Goal: Task Accomplishment & Management: Manage account settings

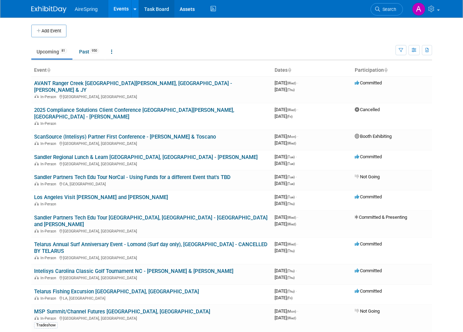
click at [163, 11] on link "Task Board" at bounding box center [157, 9] width 36 height 18
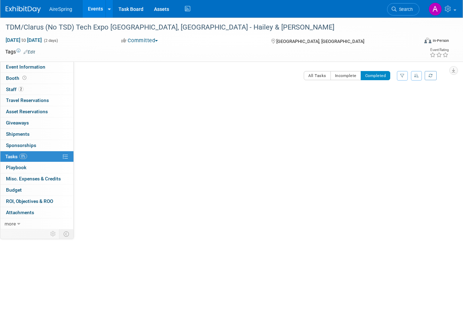
click at [180, 82] on div "All Tasks Incomplete Completed Filter by Assignee -- Select Assignee -- All una…" at bounding box center [279, 78] width 330 height 15
click at [29, 89] on link "2 Staff 2" at bounding box center [36, 89] width 73 height 11
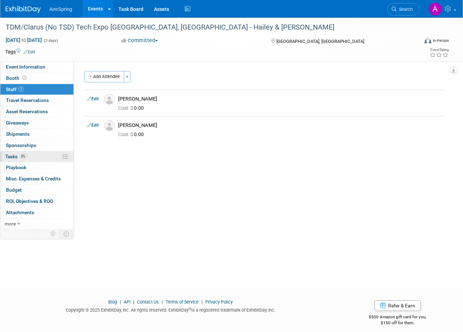
click at [33, 158] on link "0% Tasks 0%" at bounding box center [36, 156] width 73 height 11
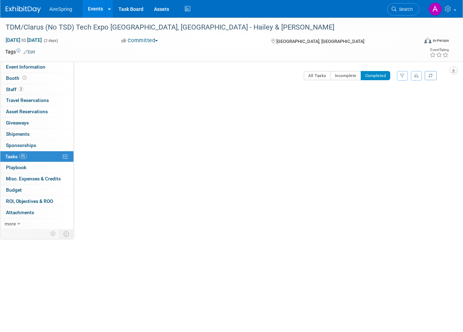
click at [158, 40] on span "button" at bounding box center [156, 40] width 3 height 1
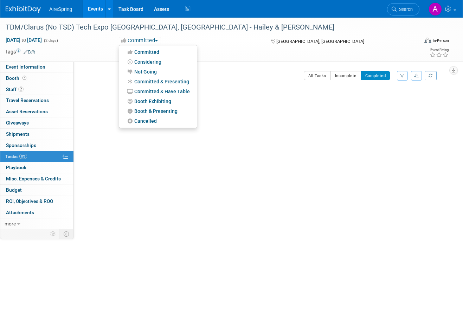
click at [273, 119] on div "TDM/Clarus (No TSD) Tech Expo [GEOGRAPHIC_DATA], [GEOGRAPHIC_DATA] - Hailey & […" at bounding box center [263, 105] width 361 height 33
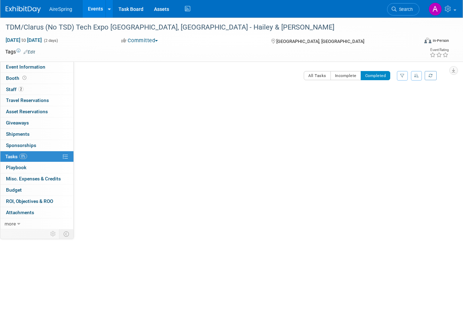
click at [187, 128] on div at bounding box center [263, 130] width 361 height 14
click at [230, 103] on div "TDM/Clarus (No TSD) Tech Expo [GEOGRAPHIC_DATA], [GEOGRAPHIC_DATA] - Hailey & […" at bounding box center [263, 105] width 361 height 33
click at [346, 74] on button "Incomplete" at bounding box center [346, 75] width 31 height 9
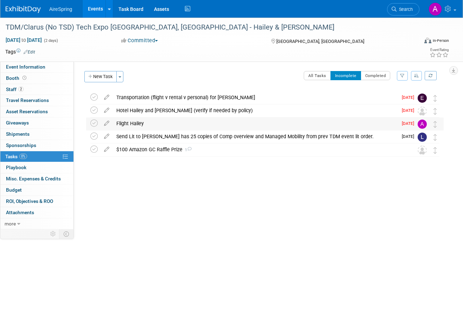
click at [164, 122] on div "Flight Hailey" at bounding box center [255, 124] width 285 height 12
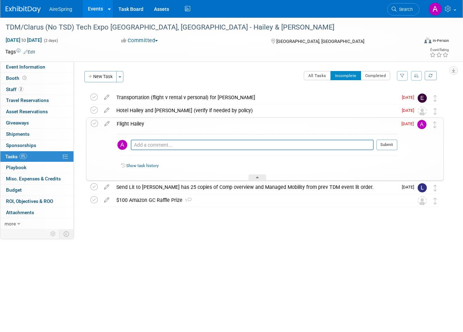
click at [164, 122] on div "Flight Hailey" at bounding box center [255, 124] width 284 height 12
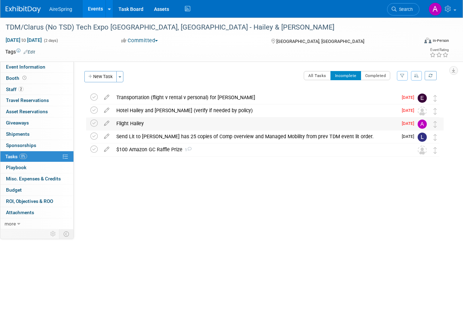
click at [227, 127] on div "Flight Hailey" at bounding box center [255, 124] width 285 height 12
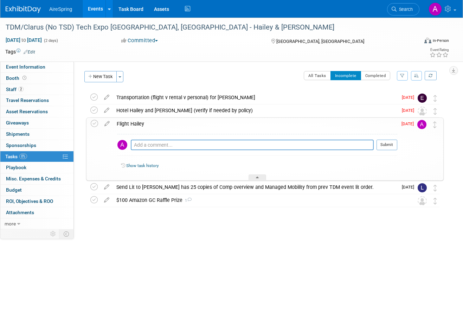
click at [227, 127] on div "Flight Hailey" at bounding box center [255, 124] width 284 height 12
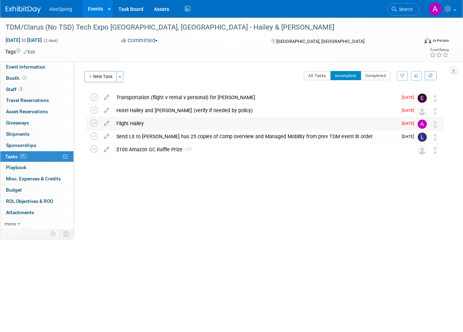
click at [227, 127] on div "Flight Hailey" at bounding box center [255, 124] width 285 height 12
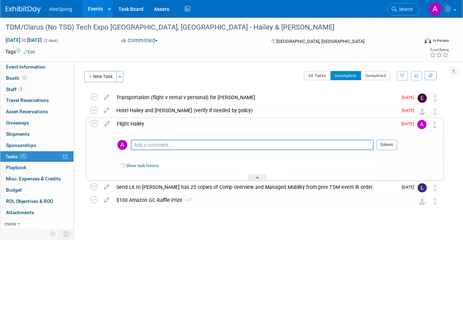
click at [227, 127] on div "Flight Hailey" at bounding box center [255, 124] width 284 height 12
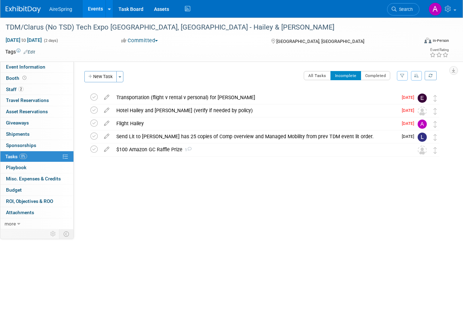
click at [284, 182] on div "TDM/Clarus (No TSD) Tech Expo Louisville, KY - Hailey & O'Leary Louisville, KY …" at bounding box center [263, 138] width 361 height 94
click at [178, 124] on div "Flight Hailey" at bounding box center [255, 124] width 285 height 12
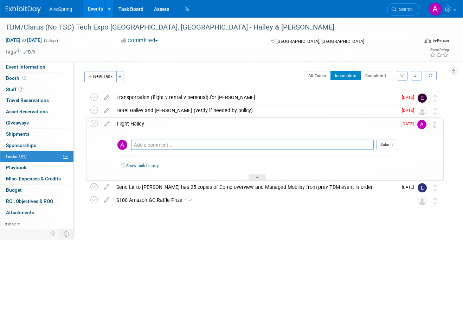
click at [178, 124] on div "Flight Hailey" at bounding box center [255, 124] width 284 height 12
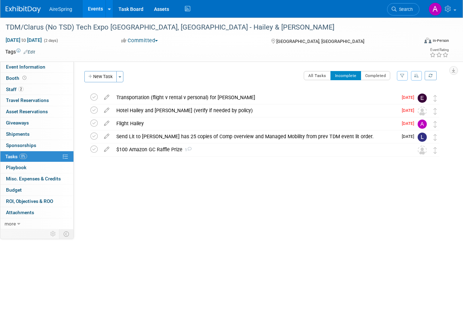
click at [387, 199] on div "Event Website: Edit Event Venue Address: Louisville, KY Event Type: AireSpring …" at bounding box center [261, 146] width 375 height 168
